Goal: Task Accomplishment & Management: Use online tool/utility

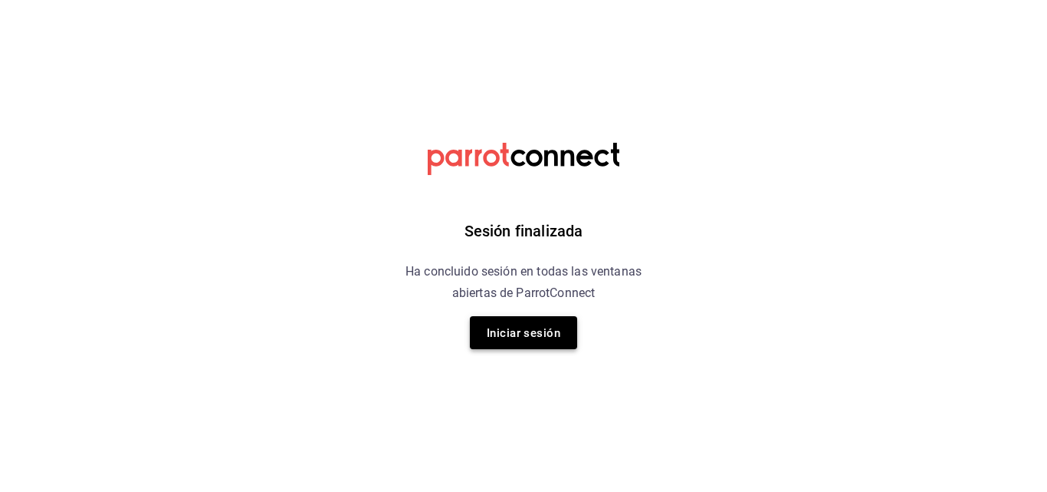
click at [561, 329] on button "Iniciar sesión" at bounding box center [523, 332] width 107 height 33
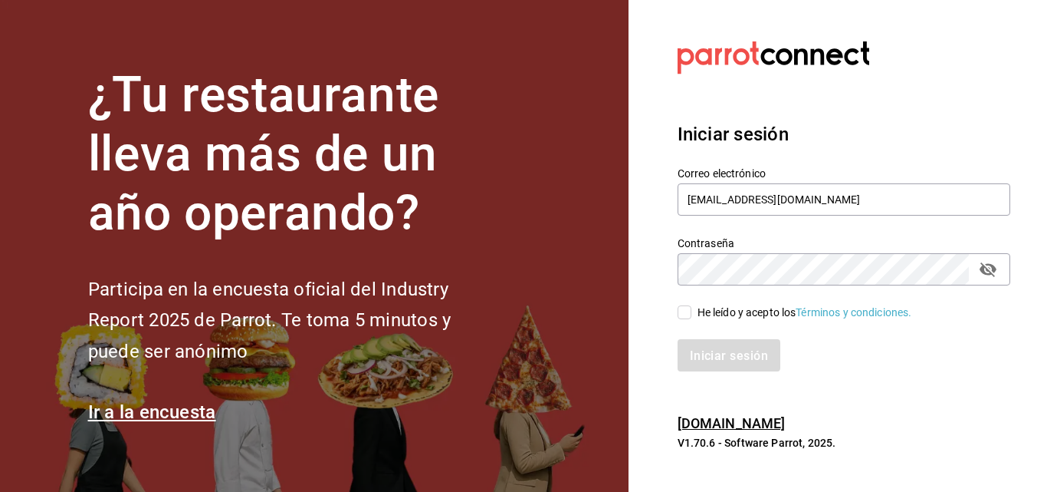
click at [685, 319] on input "He leído y acepto los Términos y condiciones." at bounding box center [685, 312] width 14 height 14
checkbox input "true"
click at [692, 356] on font "Iniciar sesión" at bounding box center [730, 354] width 78 height 15
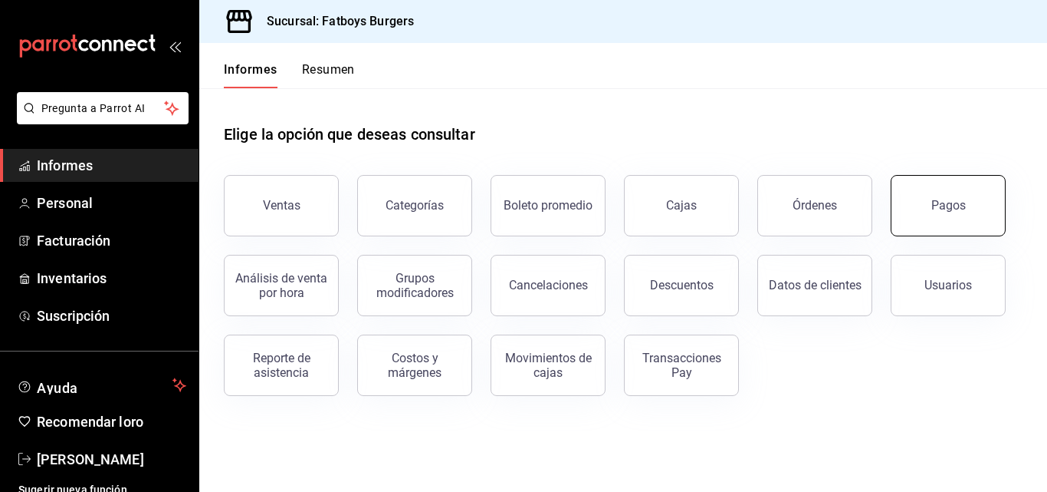
click at [911, 222] on button "Pagos" at bounding box center [948, 205] width 115 height 61
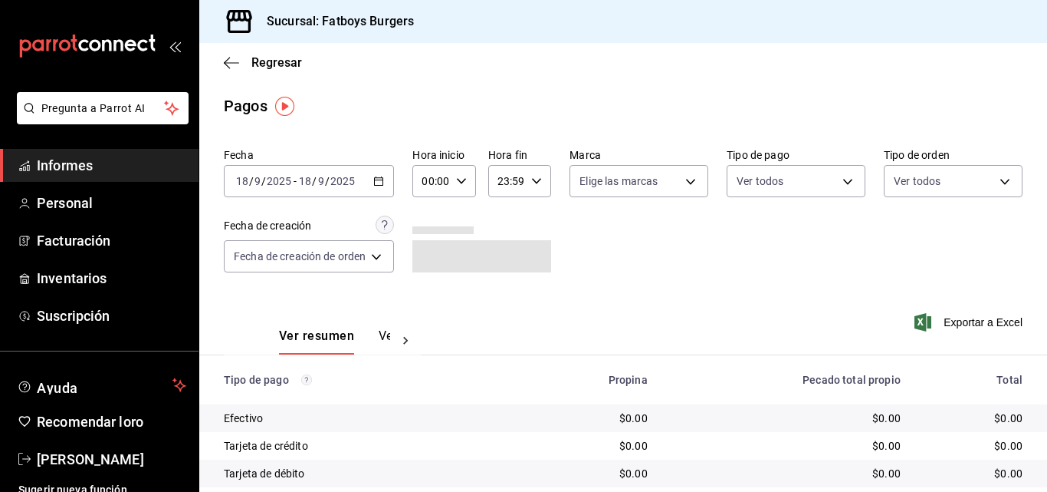
click at [373, 183] on div "[DATE] [DATE] - [DATE] [DATE]" at bounding box center [309, 181] width 170 height 32
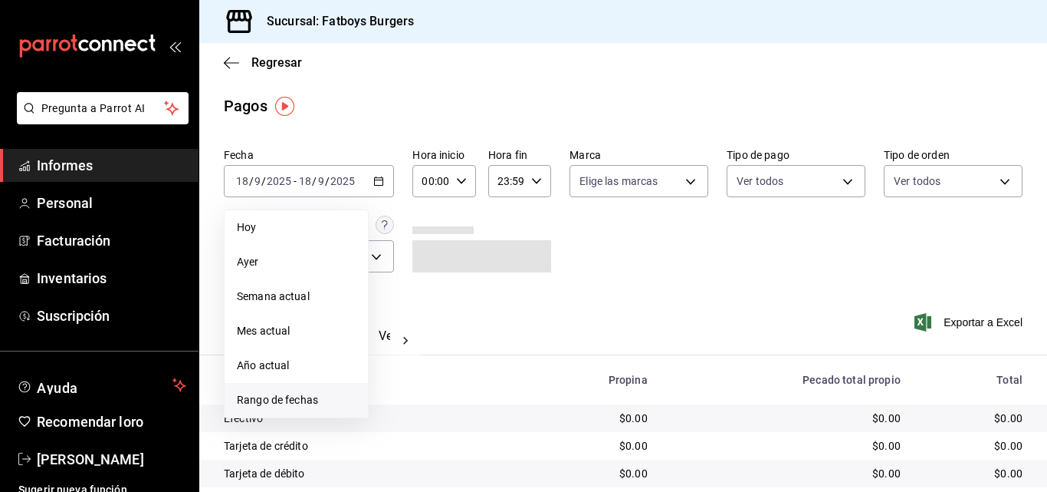
click at [286, 399] on font "Rango de fechas" at bounding box center [277, 399] width 81 height 12
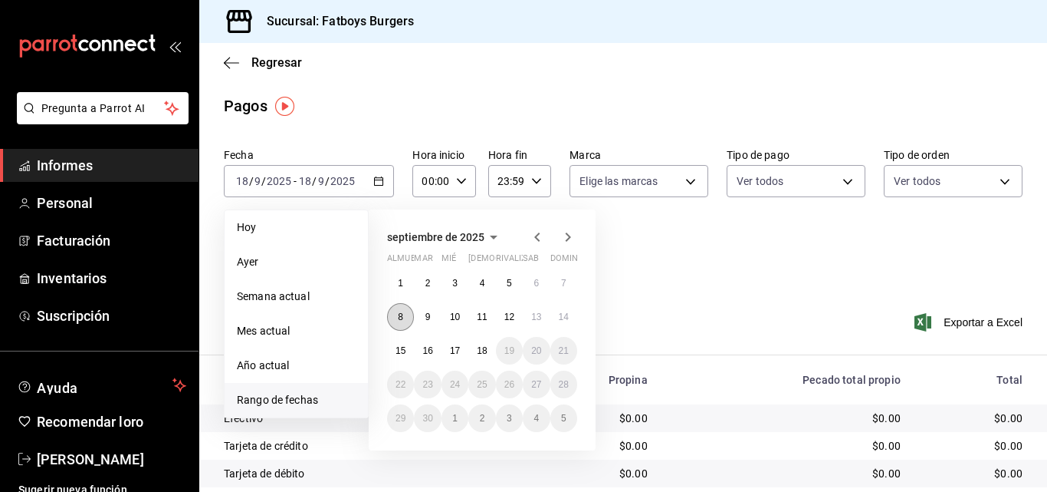
click at [403, 313] on font "8" at bounding box center [400, 316] width 5 height 11
click at [570, 318] on button "14" at bounding box center [564, 317] width 27 height 28
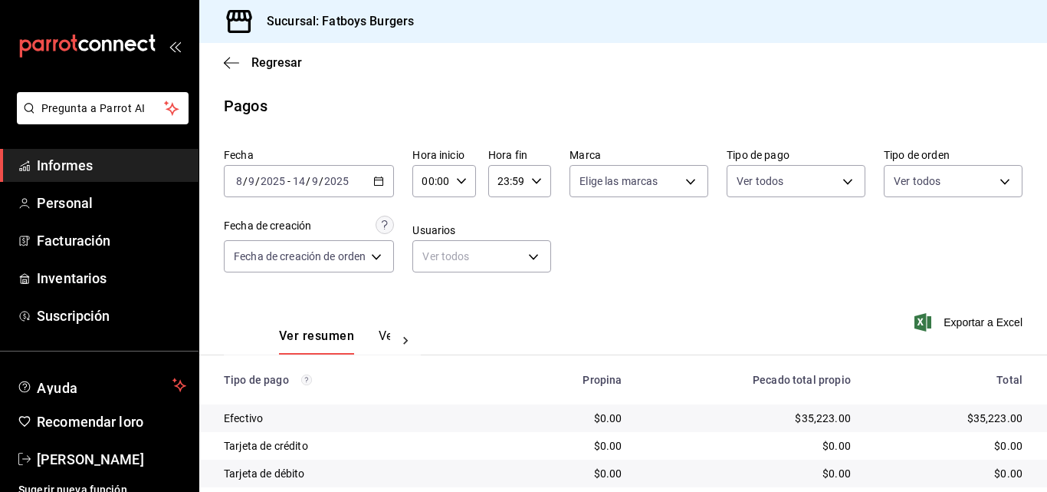
scroll to position [186, 0]
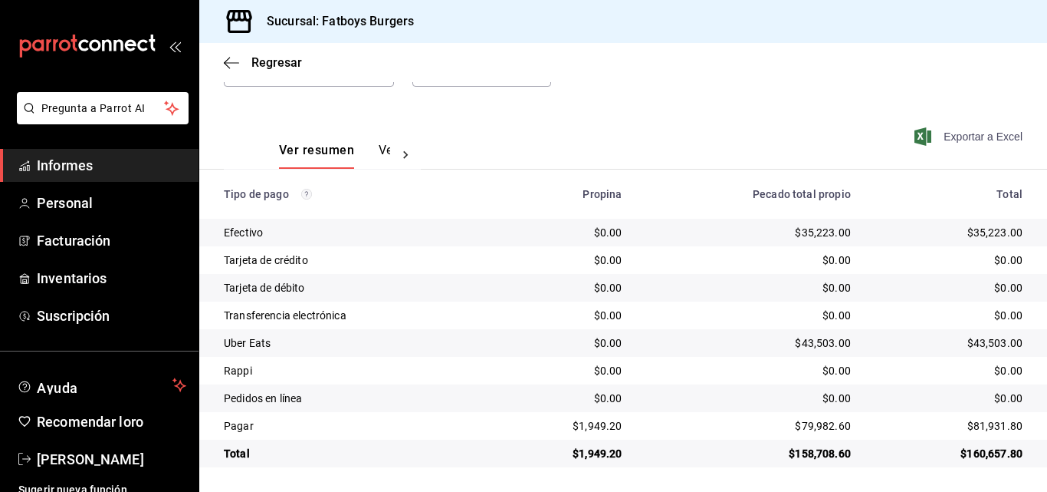
click at [949, 136] on font "Exportar a Excel" at bounding box center [983, 136] width 79 height 12
